Goal: Find specific page/section: Find specific page/section

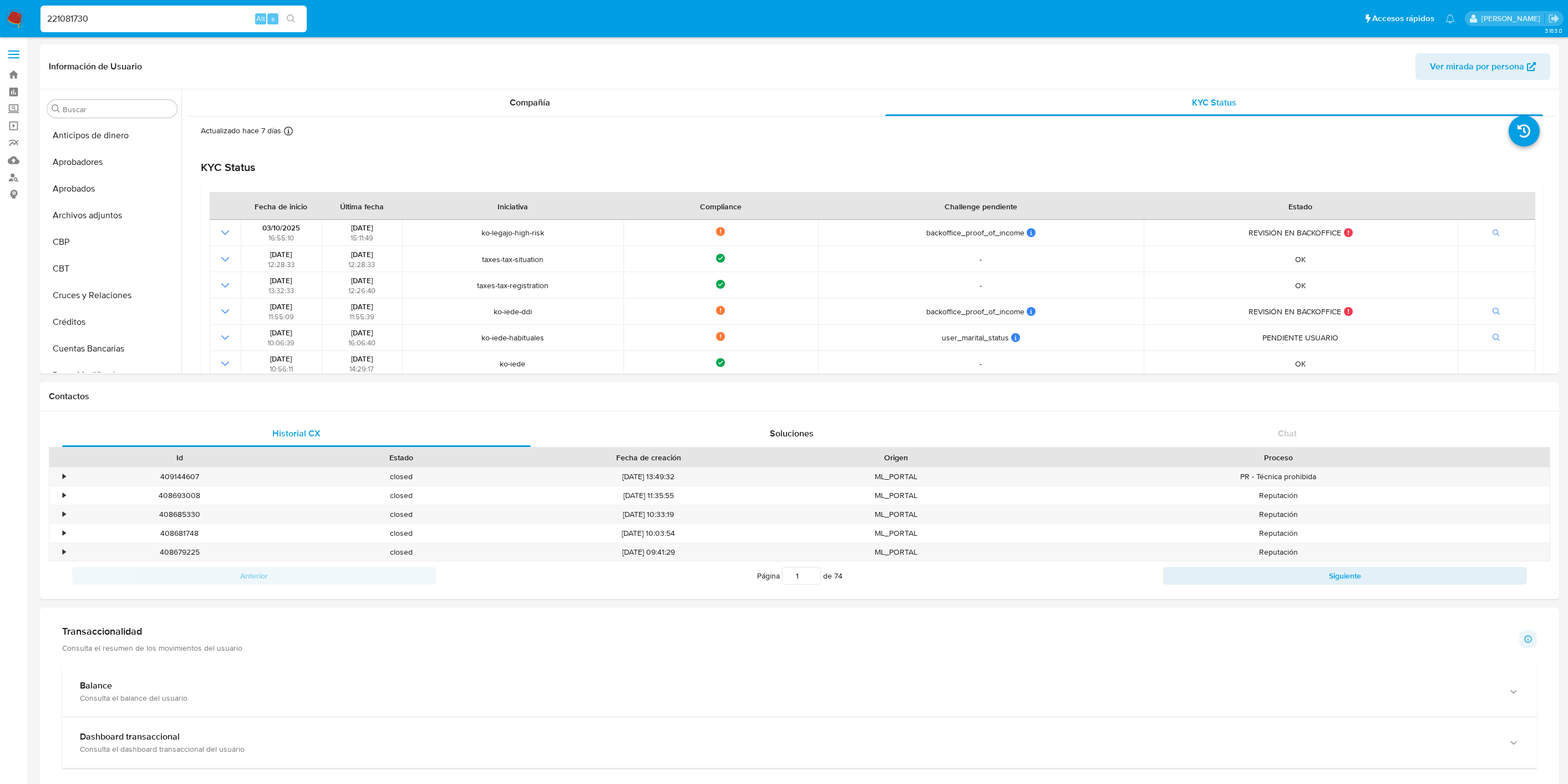
select select "10"
click at [87, 21] on input "221081730" at bounding box center [173, 18] width 266 height 14
type input "465031914"
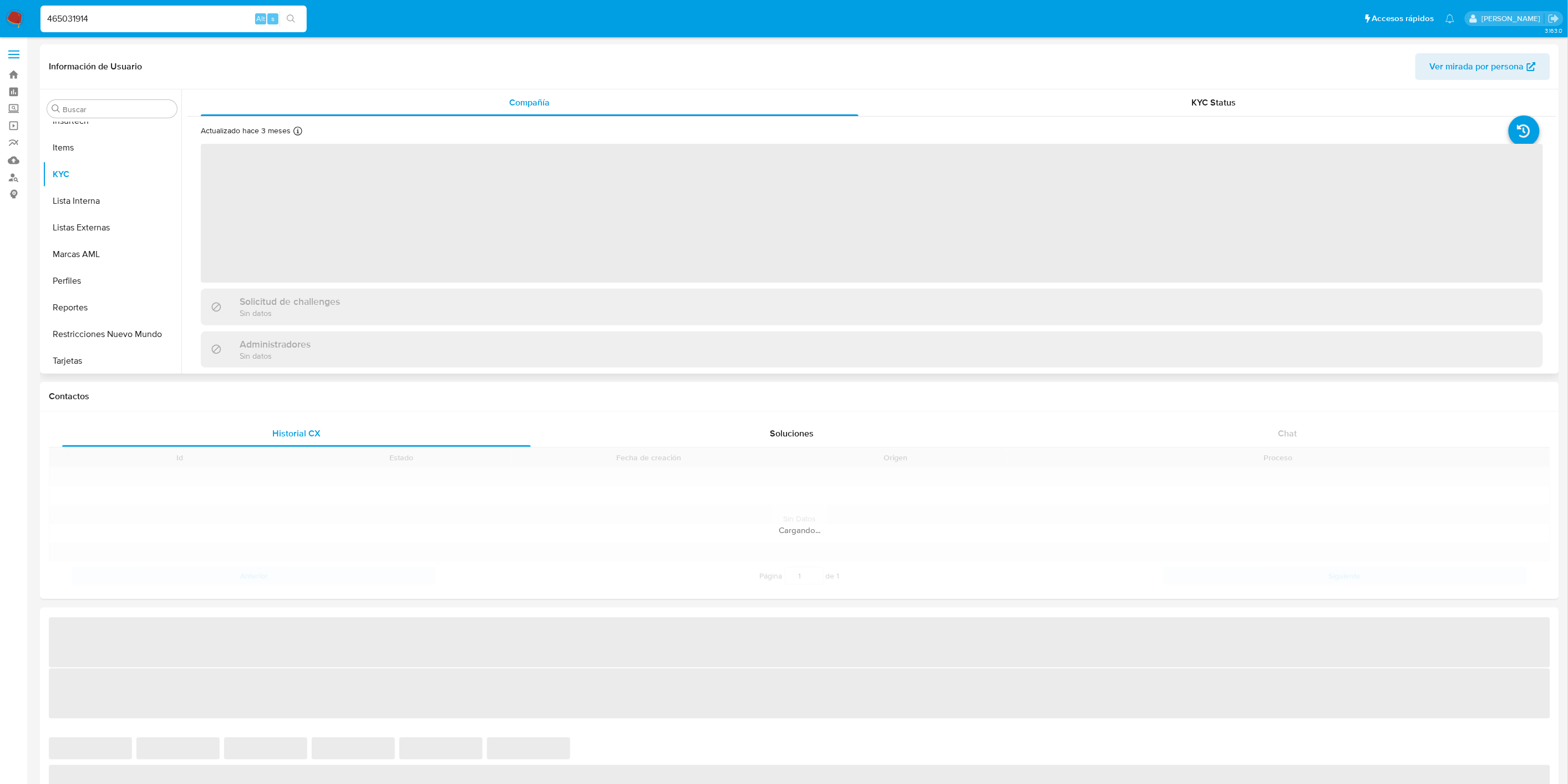
scroll to position [575, 0]
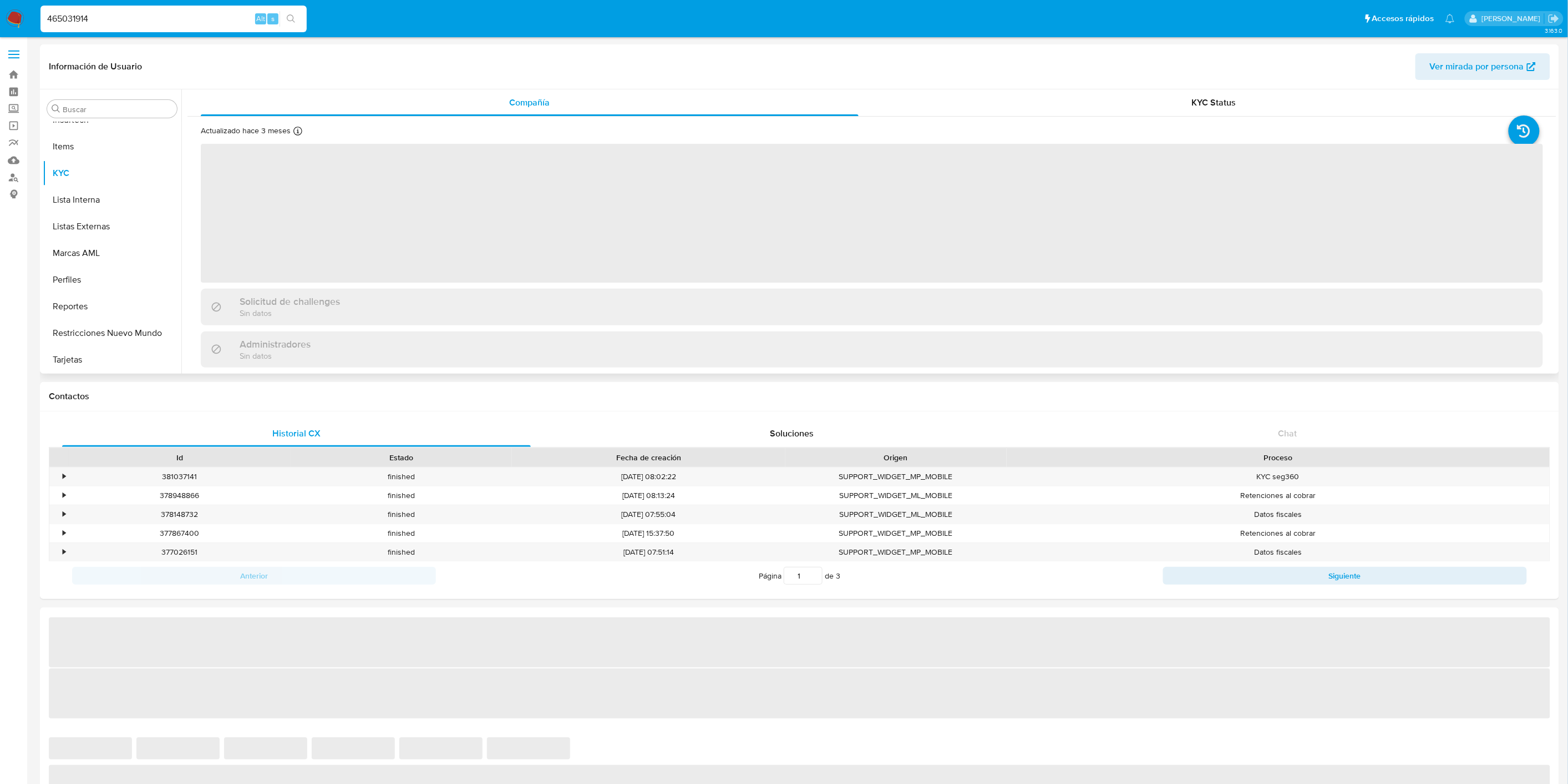
select select "10"
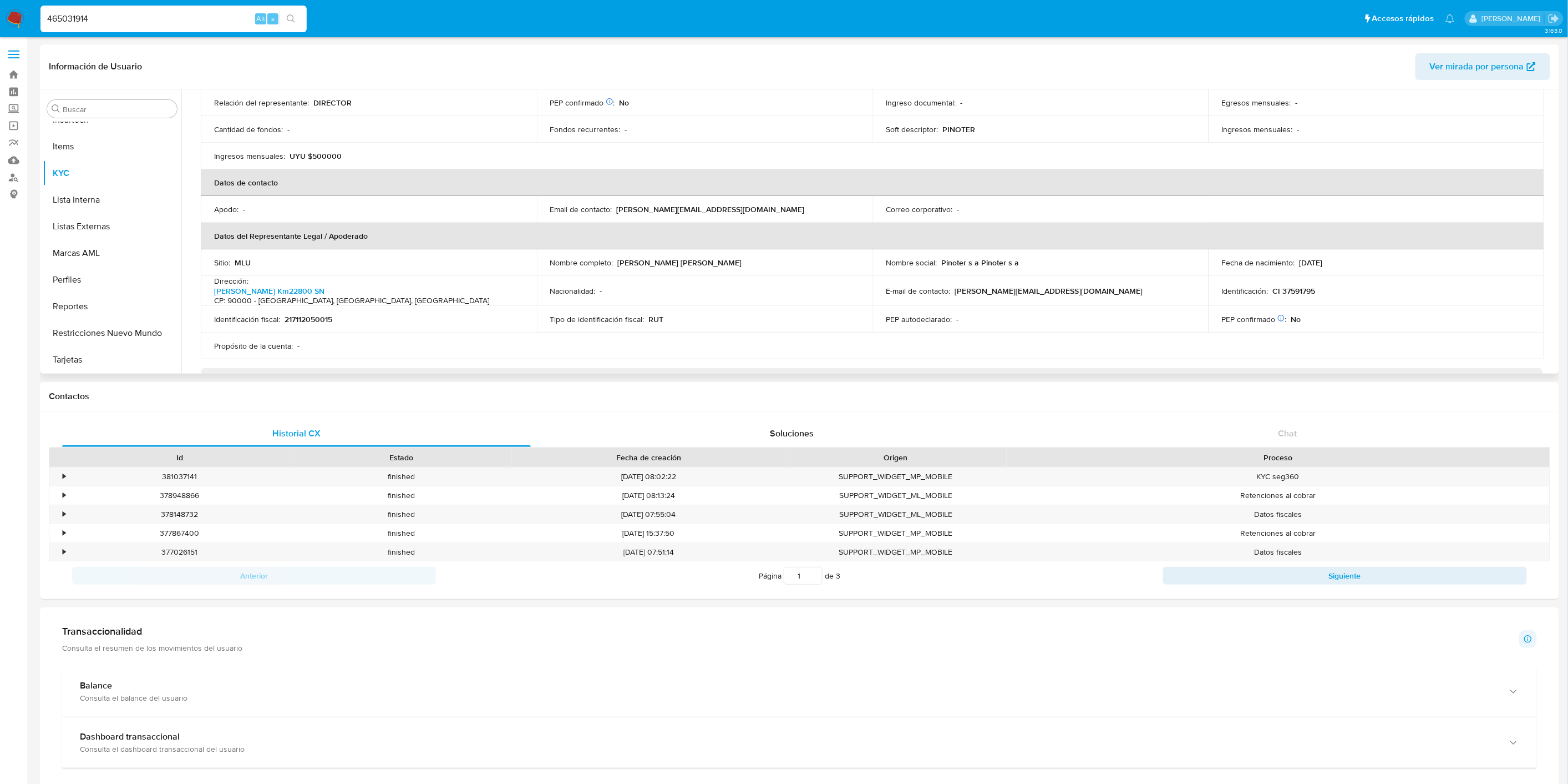
scroll to position [497, 0]
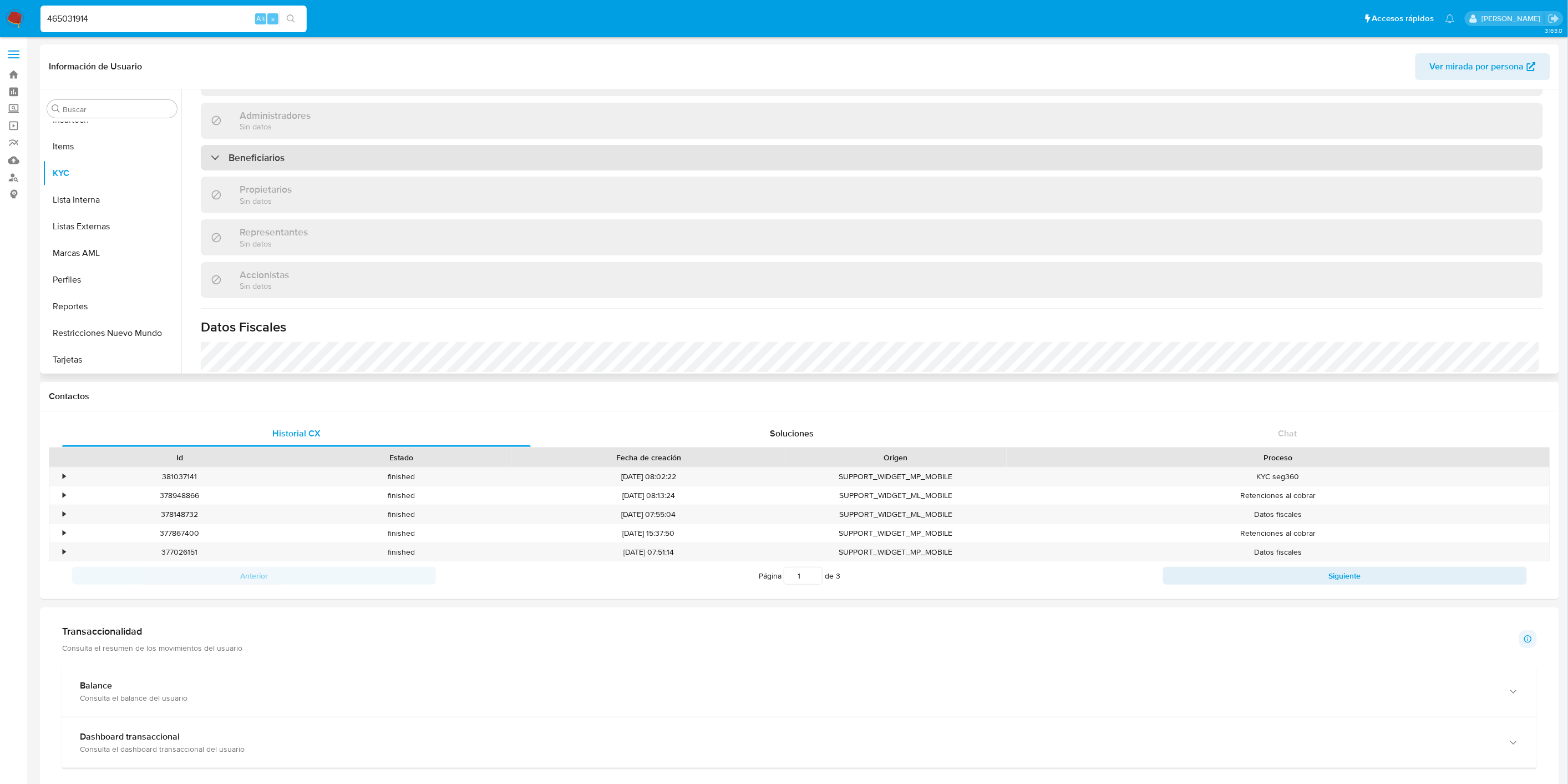
click at [953, 157] on div "Beneficiarios" at bounding box center [871, 157] width 1342 height 26
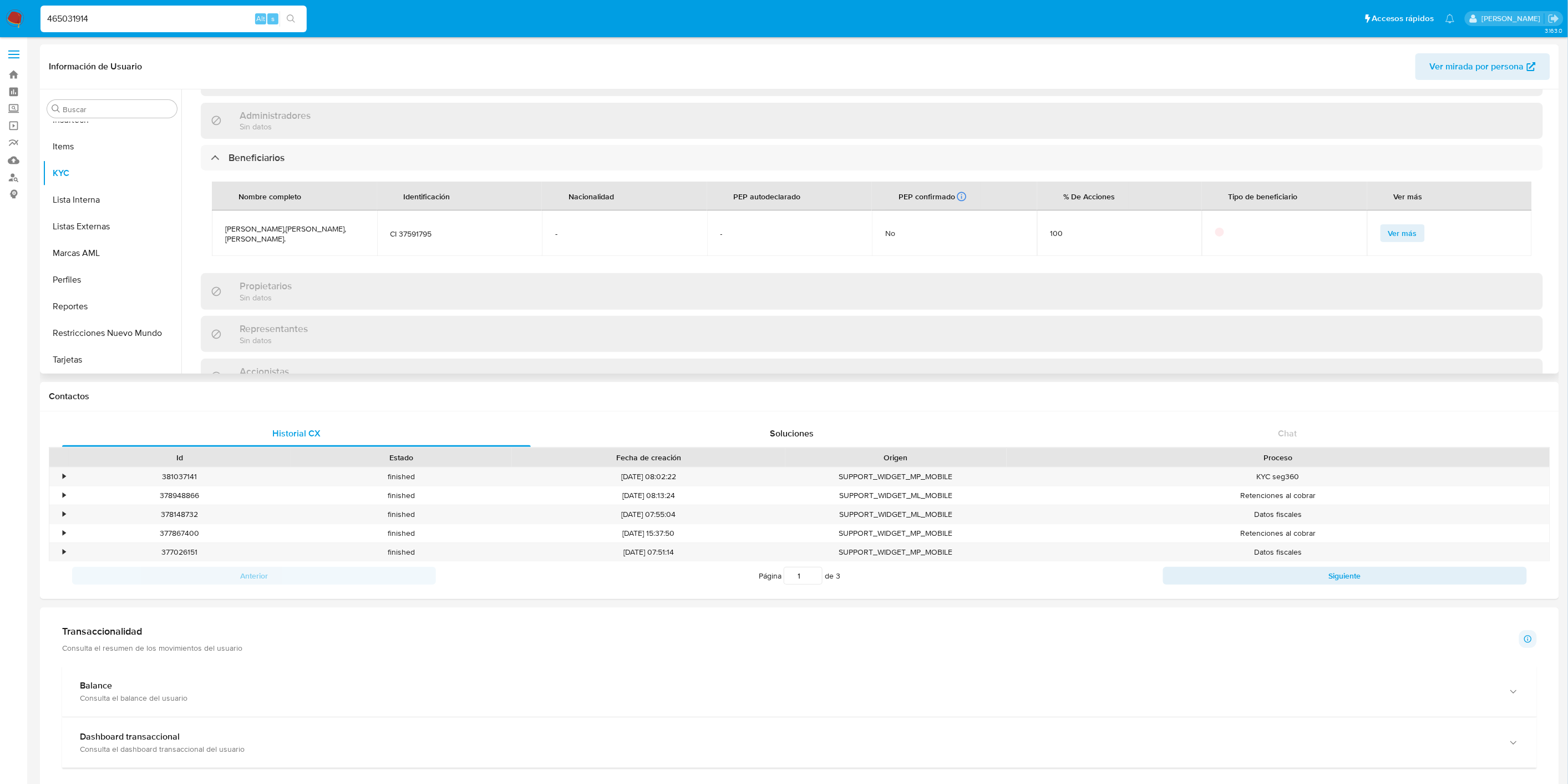
click at [1411, 226] on span "Ver más" at bounding box center [1402, 233] width 28 height 16
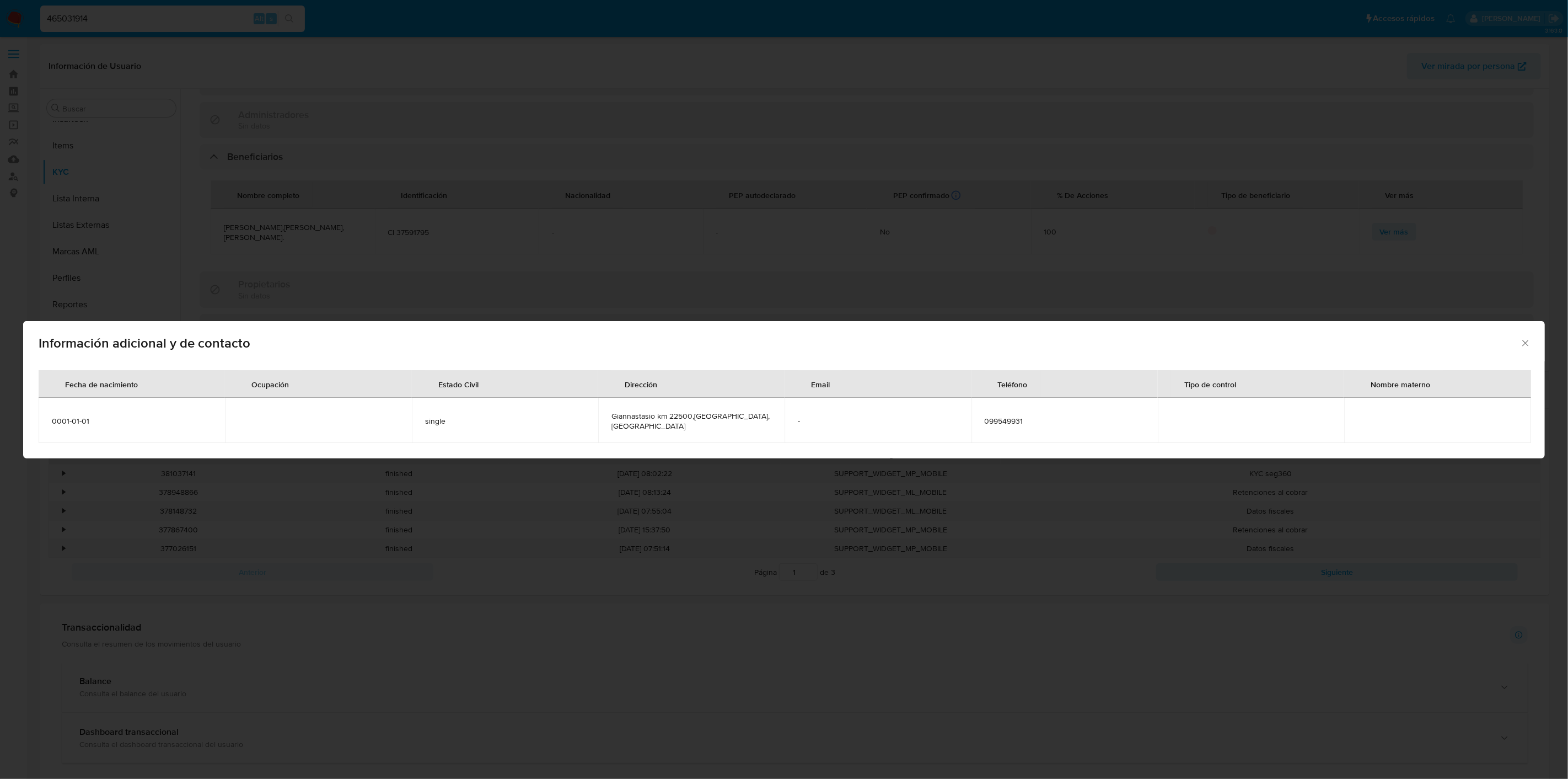
click at [1403, 224] on div "Información adicional y de contacto Fecha de nacimiento Ocupación Estado Civil …" at bounding box center [784, 389] width 1568 height 779
